Goal: Information Seeking & Learning: Learn about a topic

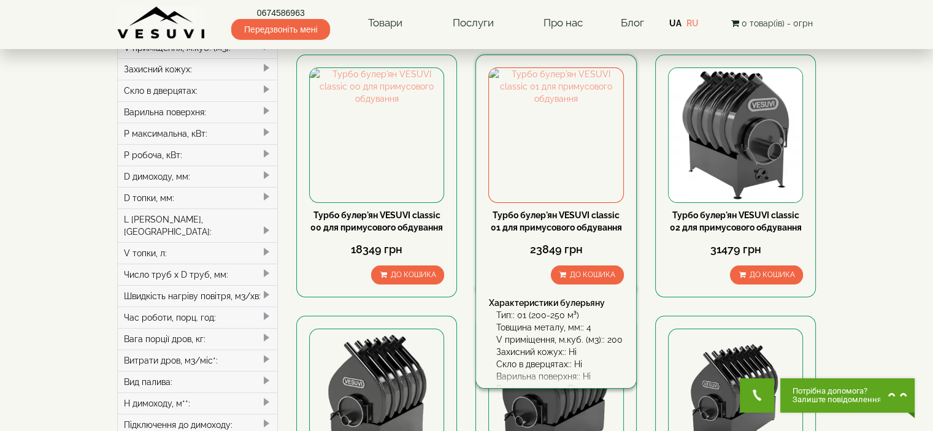
scroll to position [61, 0]
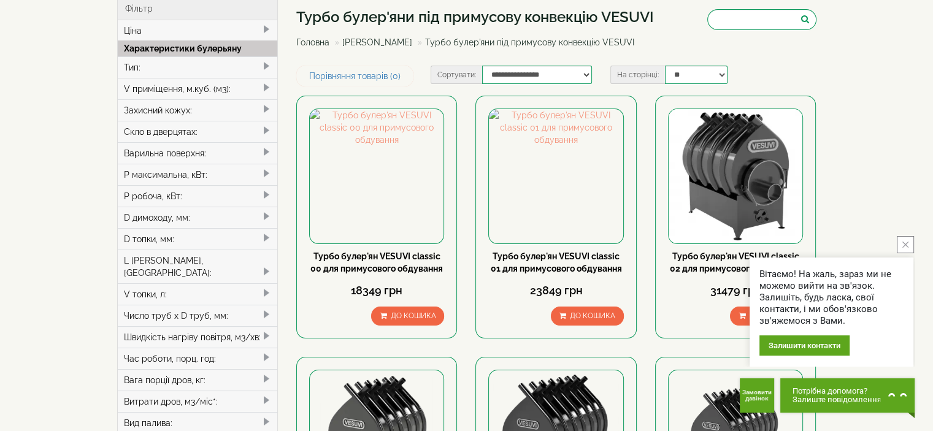
click at [174, 153] on div "Варильна поверхня:" at bounding box center [198, 152] width 160 height 21
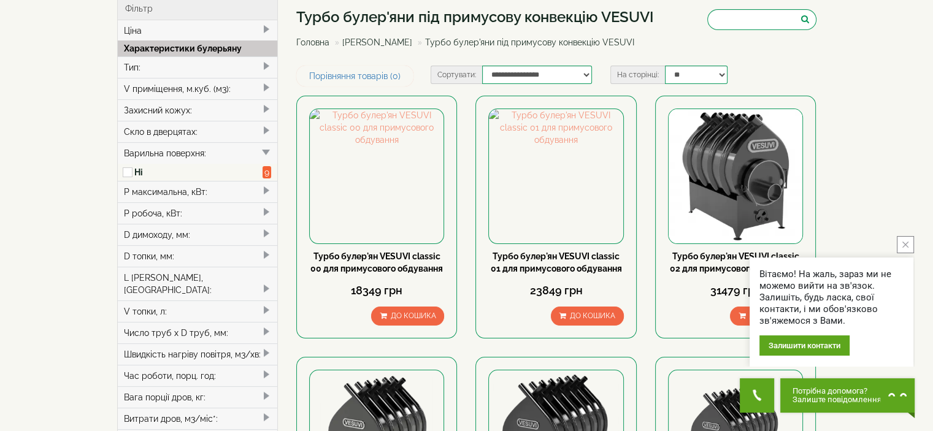
click at [174, 151] on div "Варильна поверхня:" at bounding box center [198, 152] width 160 height 21
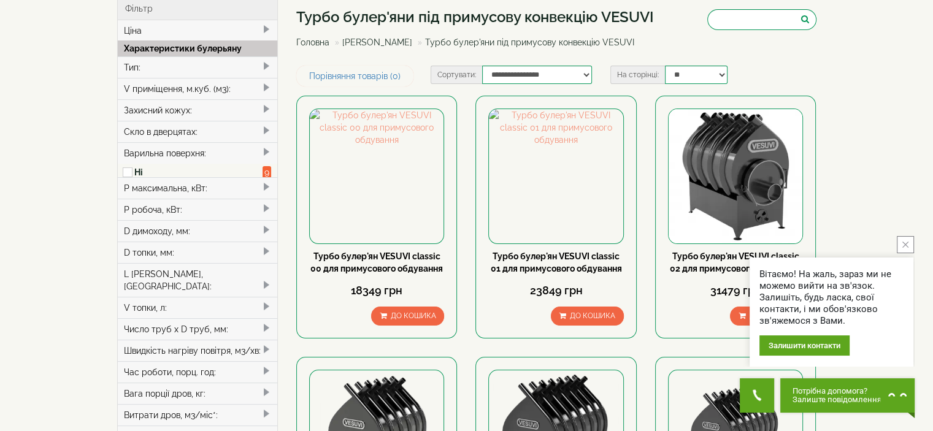
click at [174, 151] on div "Варильна поверхня:" at bounding box center [198, 152] width 160 height 21
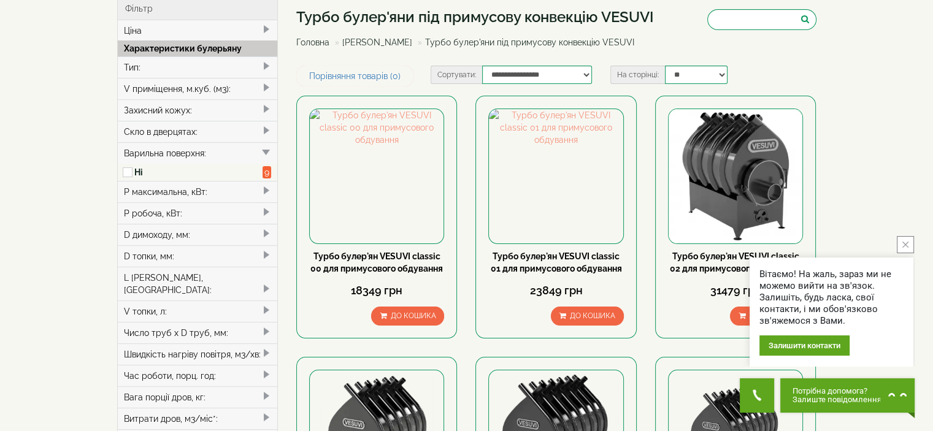
click at [174, 151] on div "Варильна поверхня:" at bounding box center [198, 152] width 160 height 21
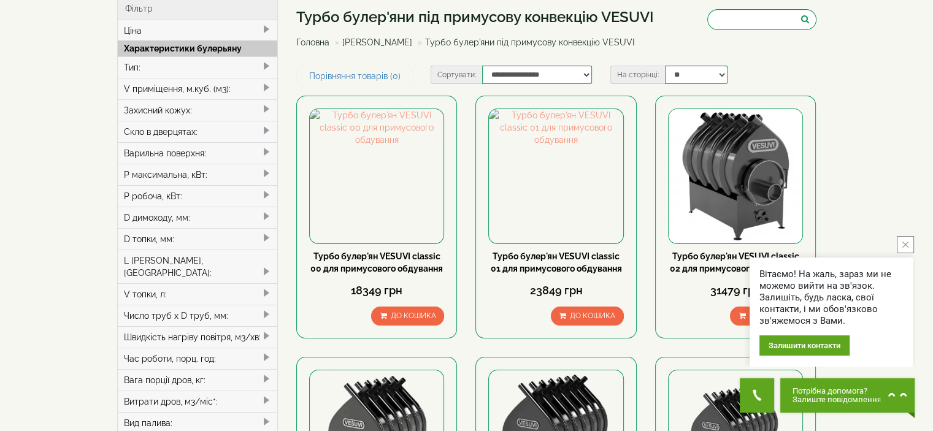
click at [172, 151] on div "Варильна поверхня:" at bounding box center [198, 152] width 160 height 21
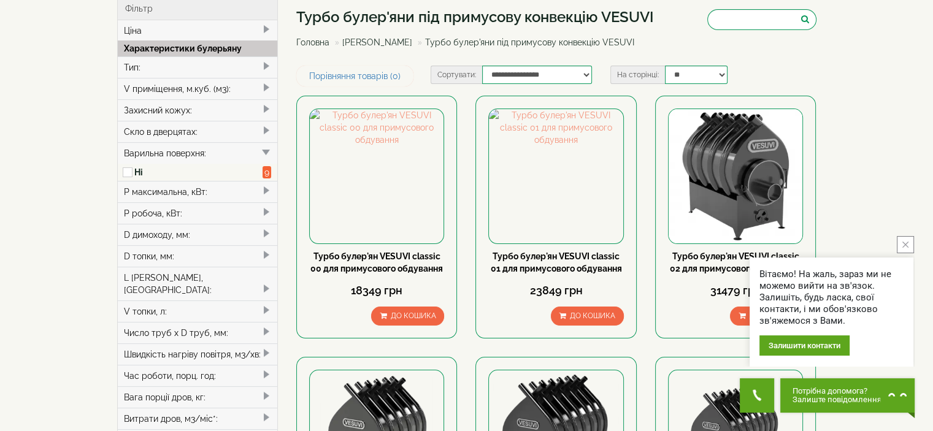
click at [134, 169] on label "Ні" at bounding box center [198, 172] width 129 height 12
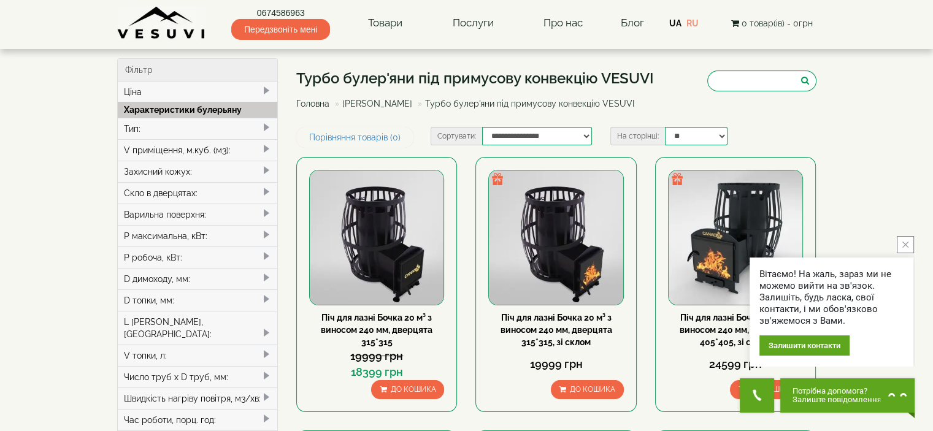
click at [175, 213] on div "Варильна поверхня:" at bounding box center [198, 214] width 160 height 21
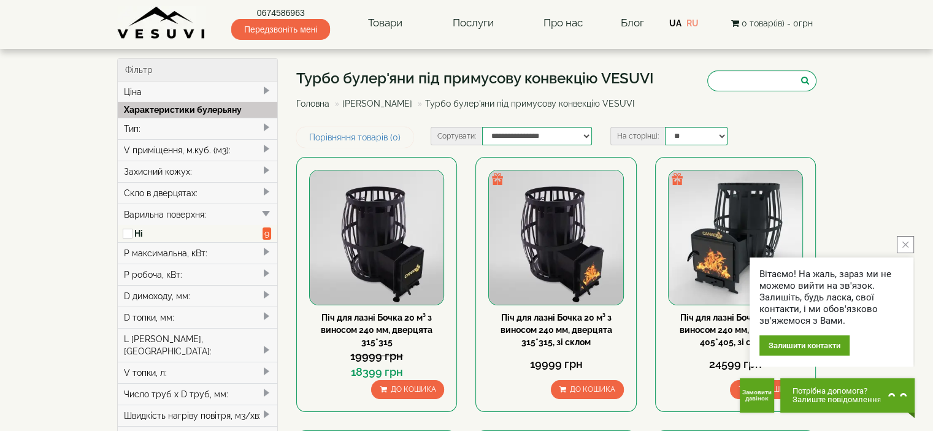
click at [267, 234] on span "9" at bounding box center [266, 234] width 9 height 12
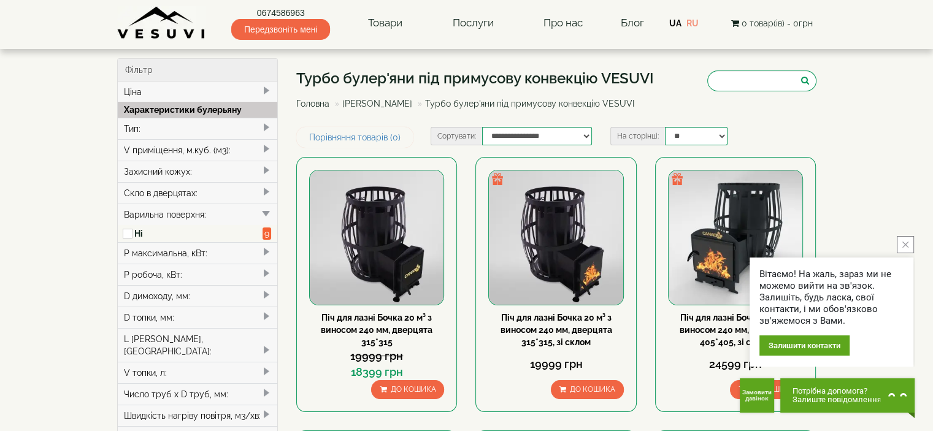
click at [265, 234] on span "9" at bounding box center [266, 234] width 9 height 12
click at [265, 233] on span "9" at bounding box center [266, 234] width 9 height 12
click at [198, 212] on div "Варильна поверхня:" at bounding box center [198, 214] width 160 height 21
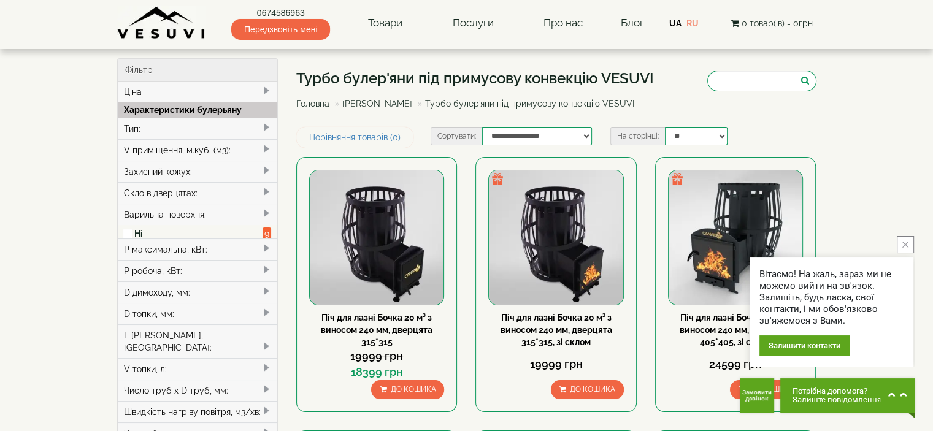
click at [198, 212] on div "Варильна поверхня:" at bounding box center [198, 214] width 160 height 21
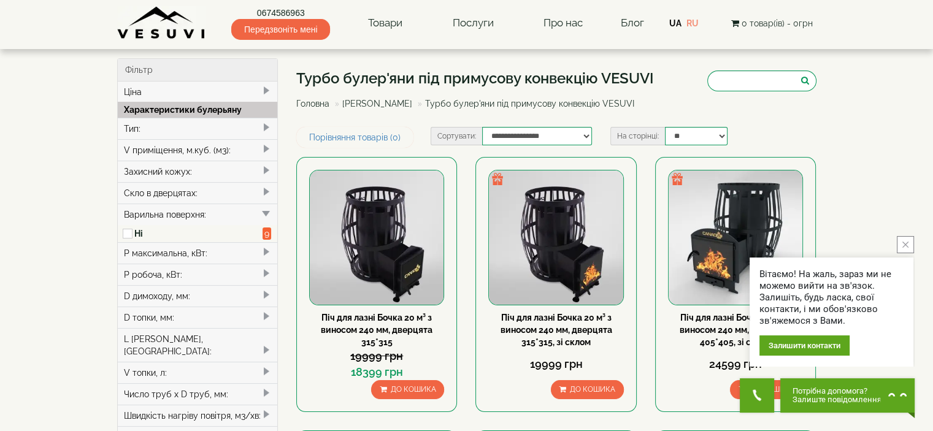
click at [198, 212] on div "Варильна поверхня:" at bounding box center [198, 214] width 160 height 21
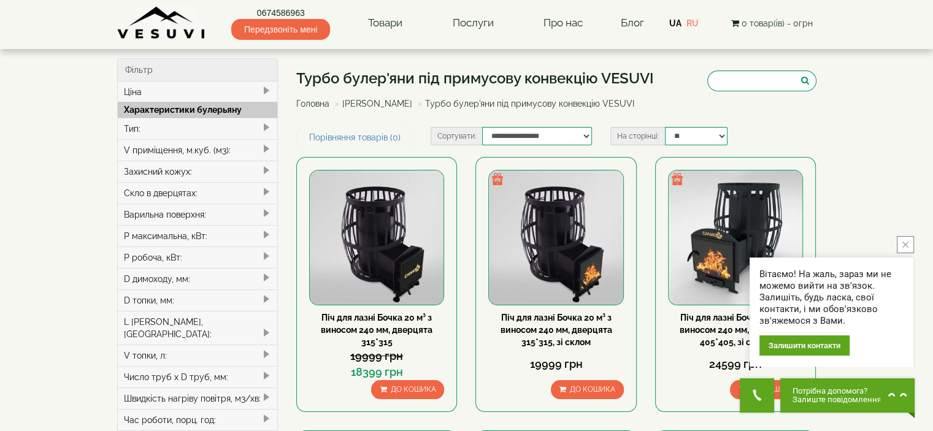
click at [195, 239] on div "P максимальна, кВт:" at bounding box center [198, 235] width 160 height 21
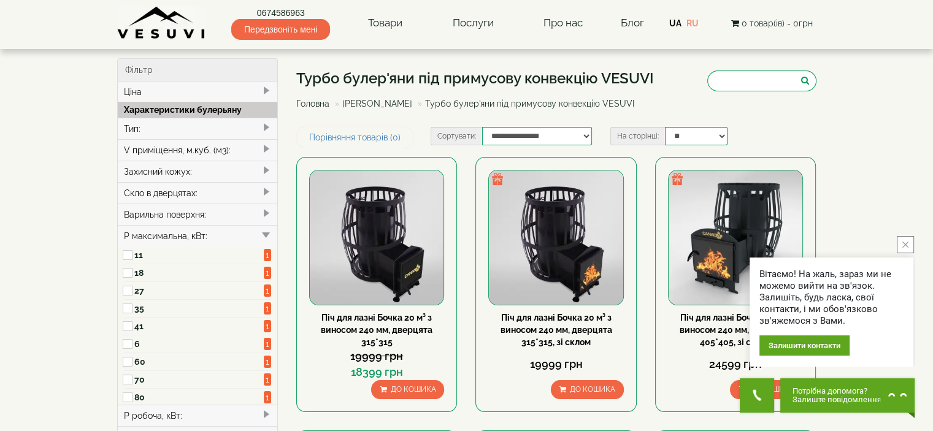
click at [194, 237] on div "P максимальна, кВт:" at bounding box center [198, 235] width 160 height 21
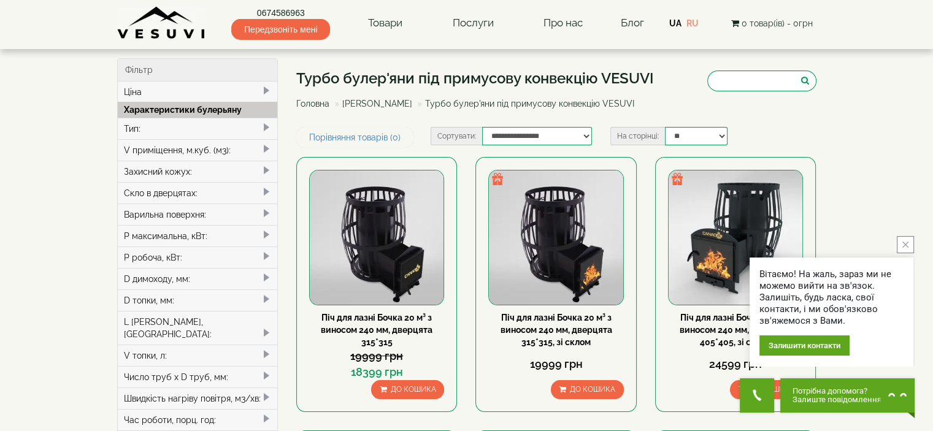
click at [194, 237] on div "P максимальна, кВт:" at bounding box center [198, 235] width 160 height 21
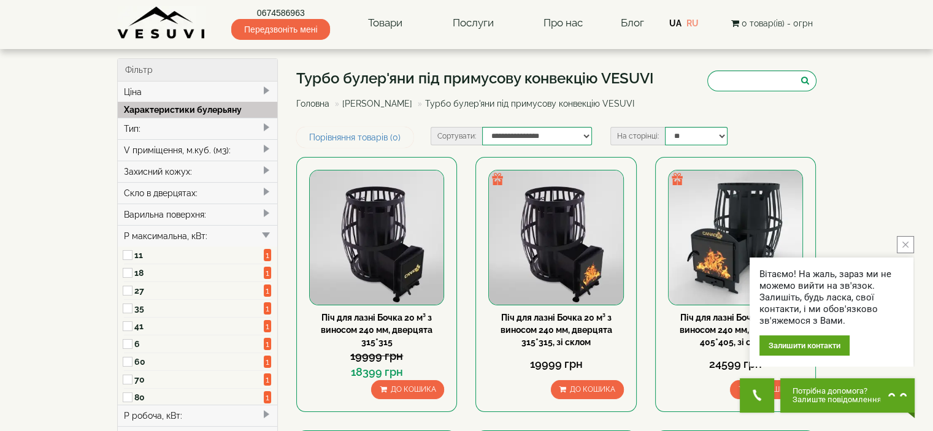
click at [194, 234] on div "P максимальна, кВт:" at bounding box center [198, 235] width 160 height 21
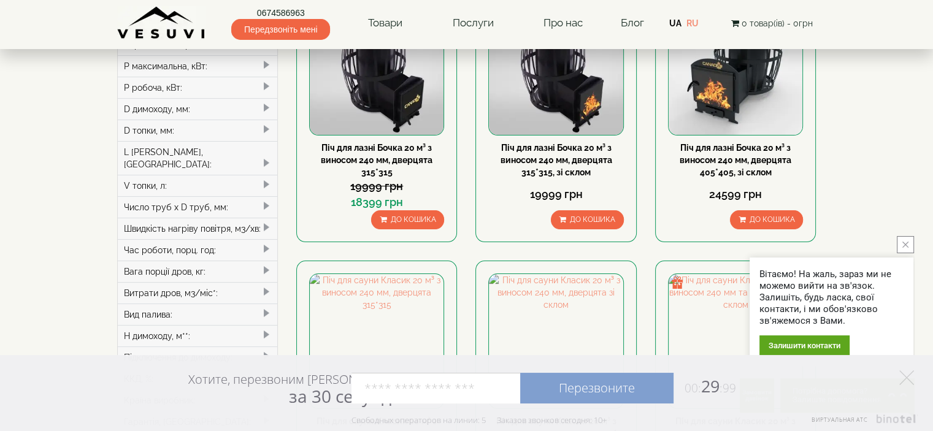
scroll to position [184, 0]
